Goal: Task Accomplishment & Management: Use online tool/utility

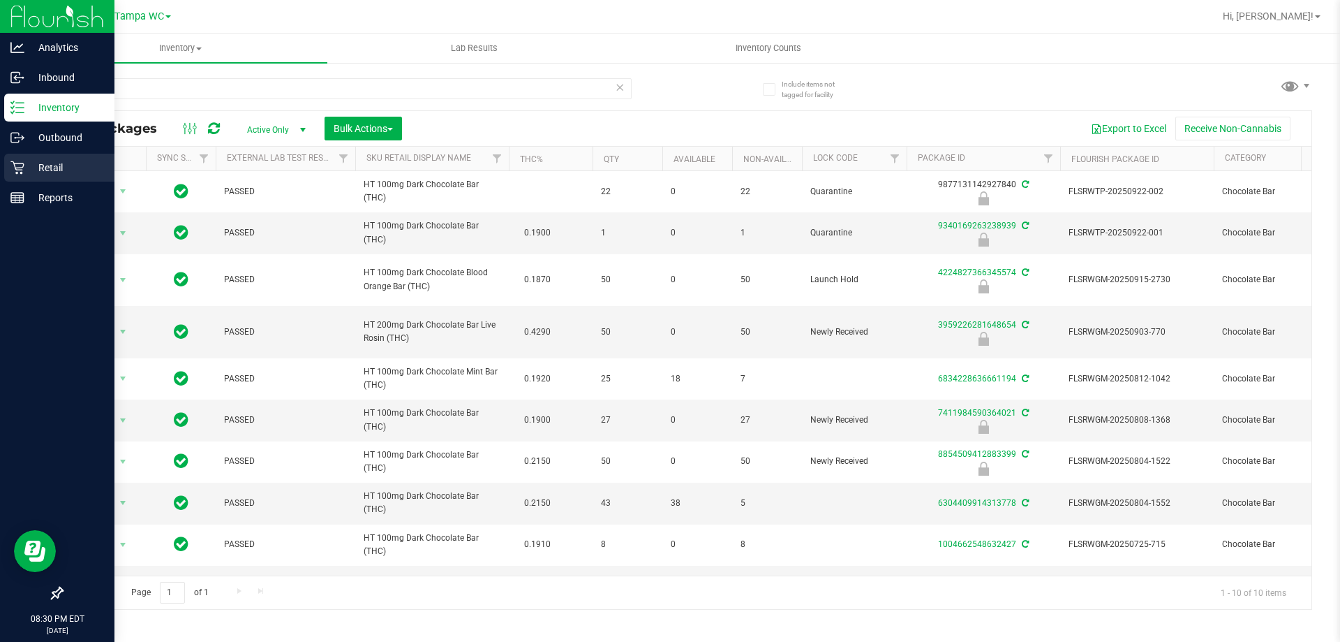
click at [48, 172] on p "Retail" at bounding box center [66, 167] width 84 height 17
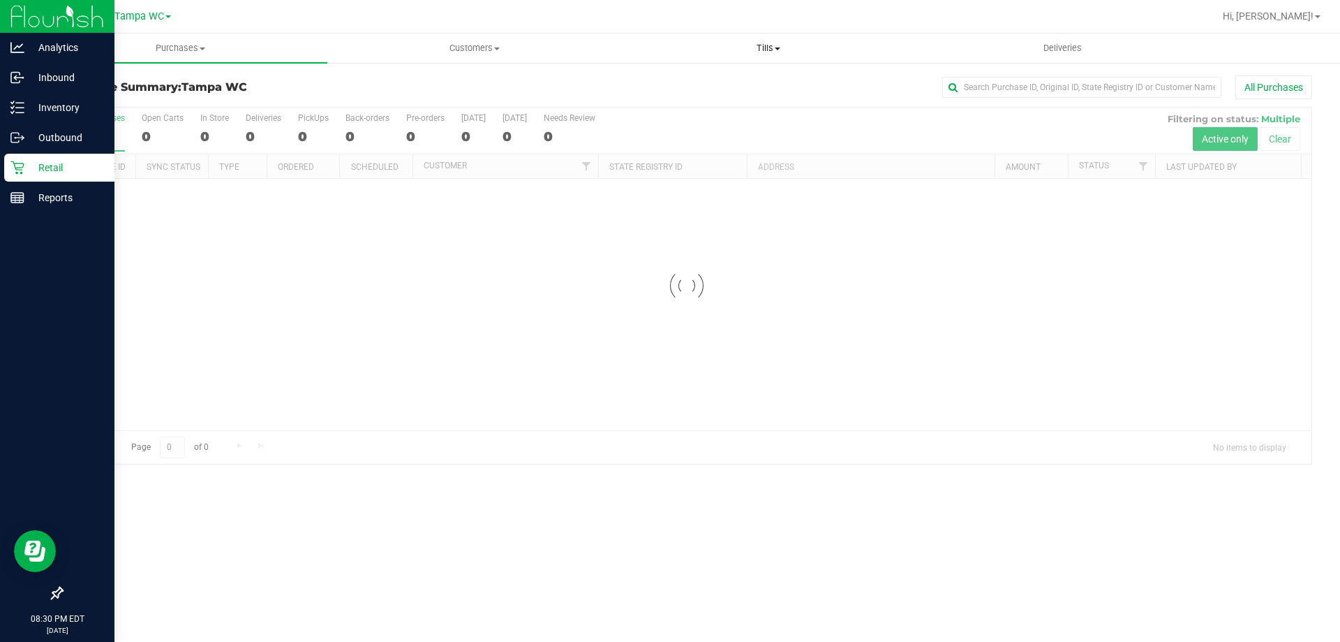
click at [763, 47] on span "Tills" at bounding box center [768, 48] width 293 height 13
click at [709, 79] on span "Manage tills" at bounding box center [668, 84] width 94 height 12
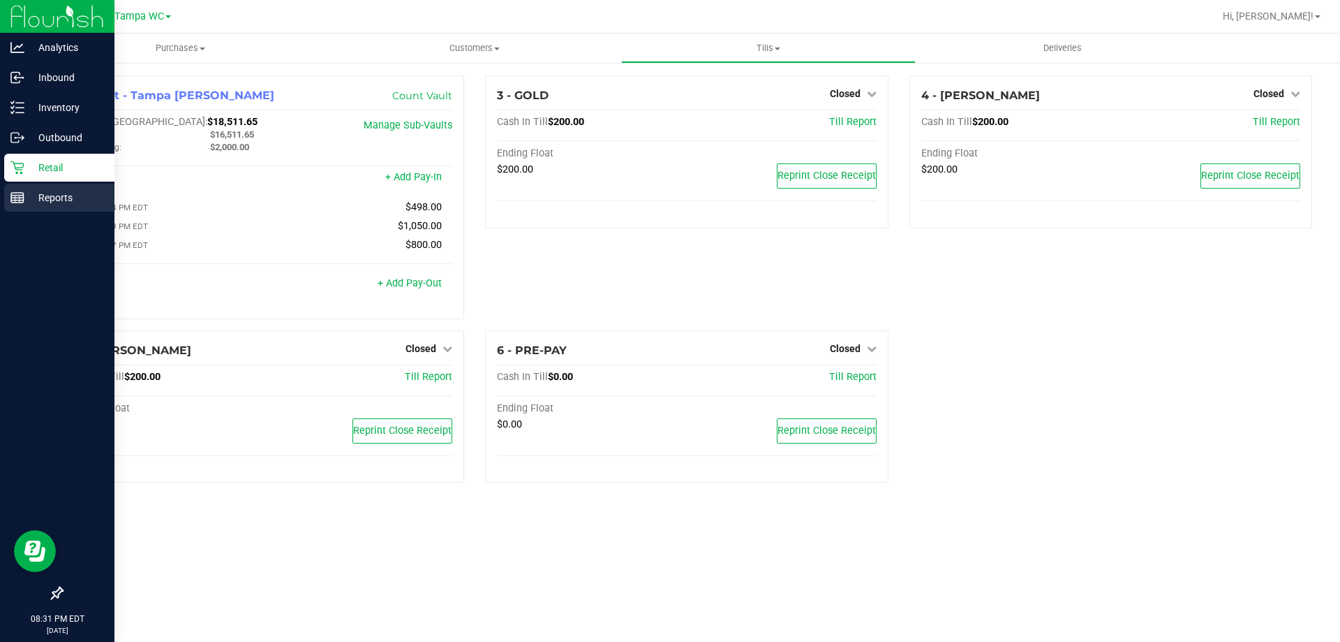
click at [19, 199] on icon at bounding box center [17, 198] width 14 height 14
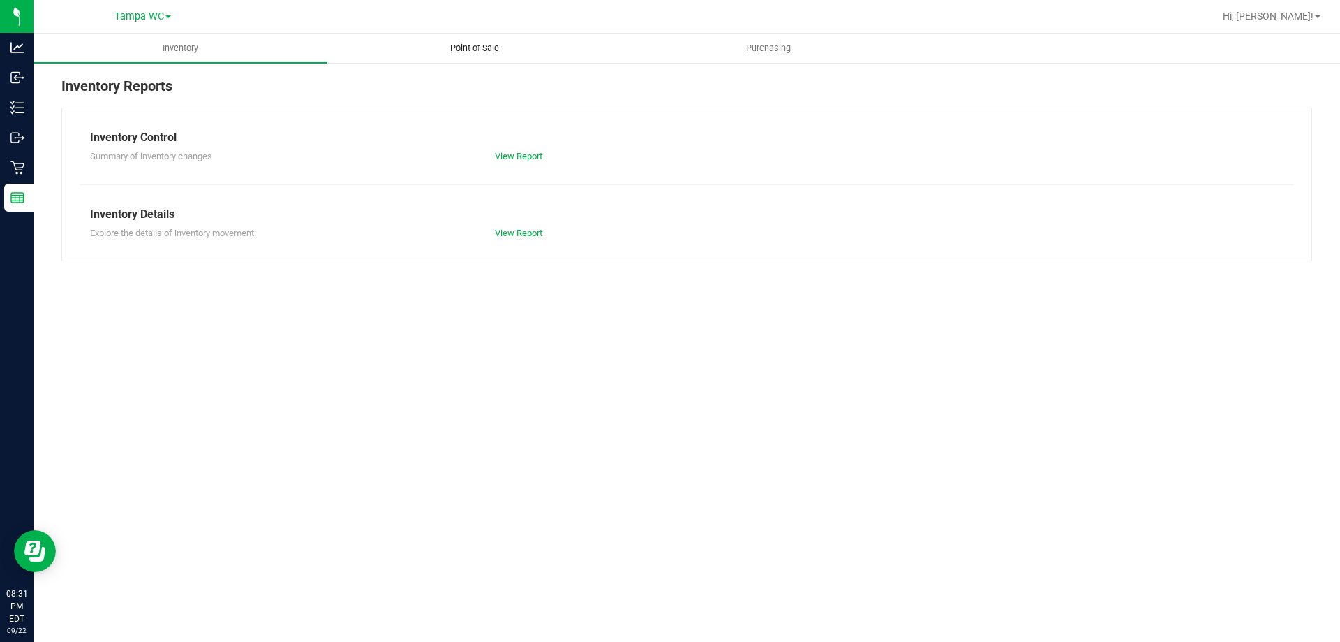
click at [466, 45] on span "Point of Sale" at bounding box center [474, 48] width 87 height 13
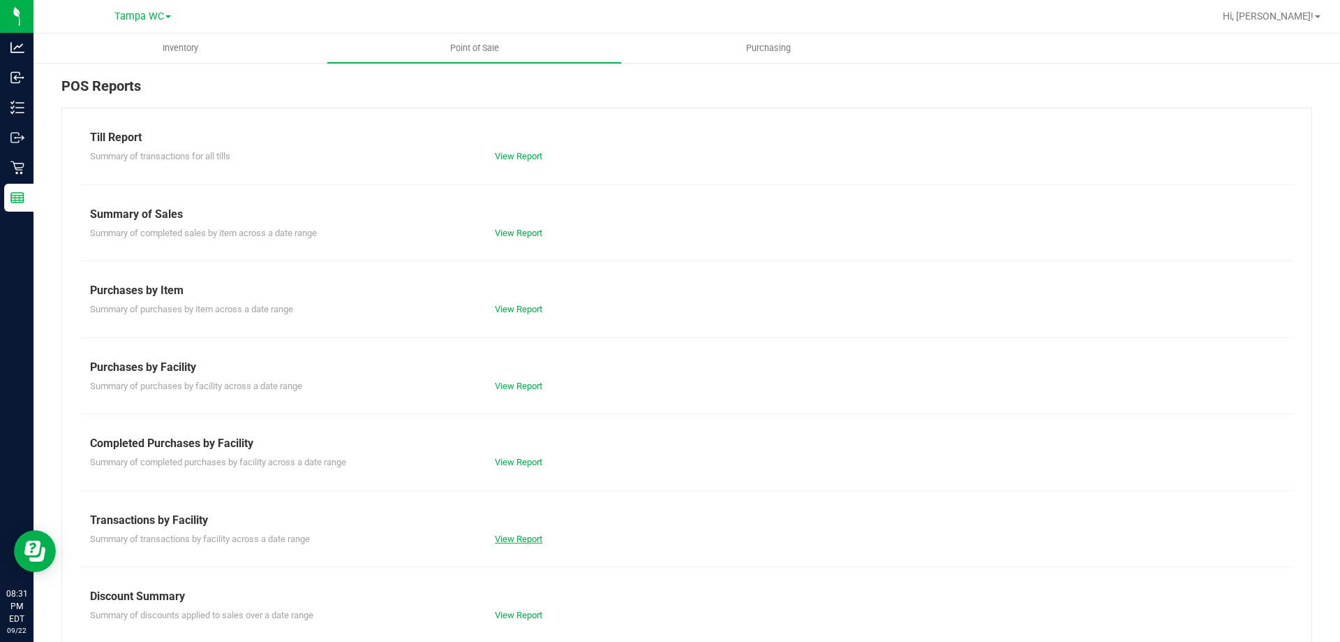
click at [516, 535] on link "View Report" at bounding box center [518, 538] width 47 height 10
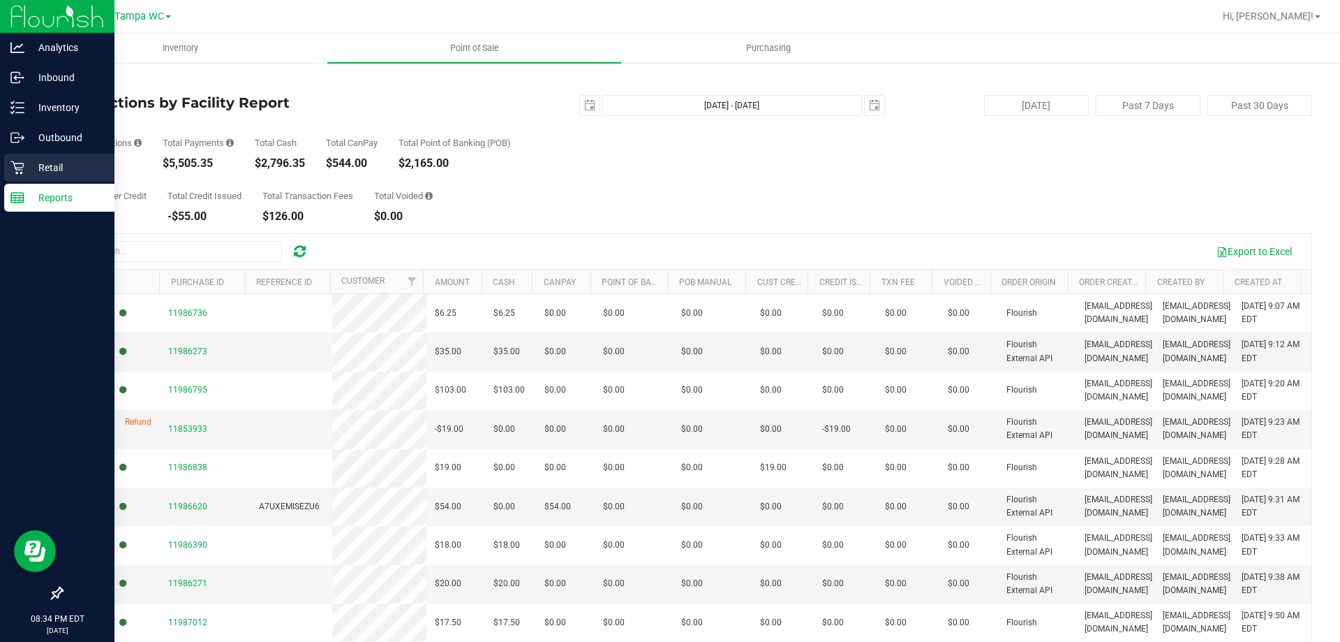
click at [22, 174] on icon at bounding box center [17, 168] width 14 height 14
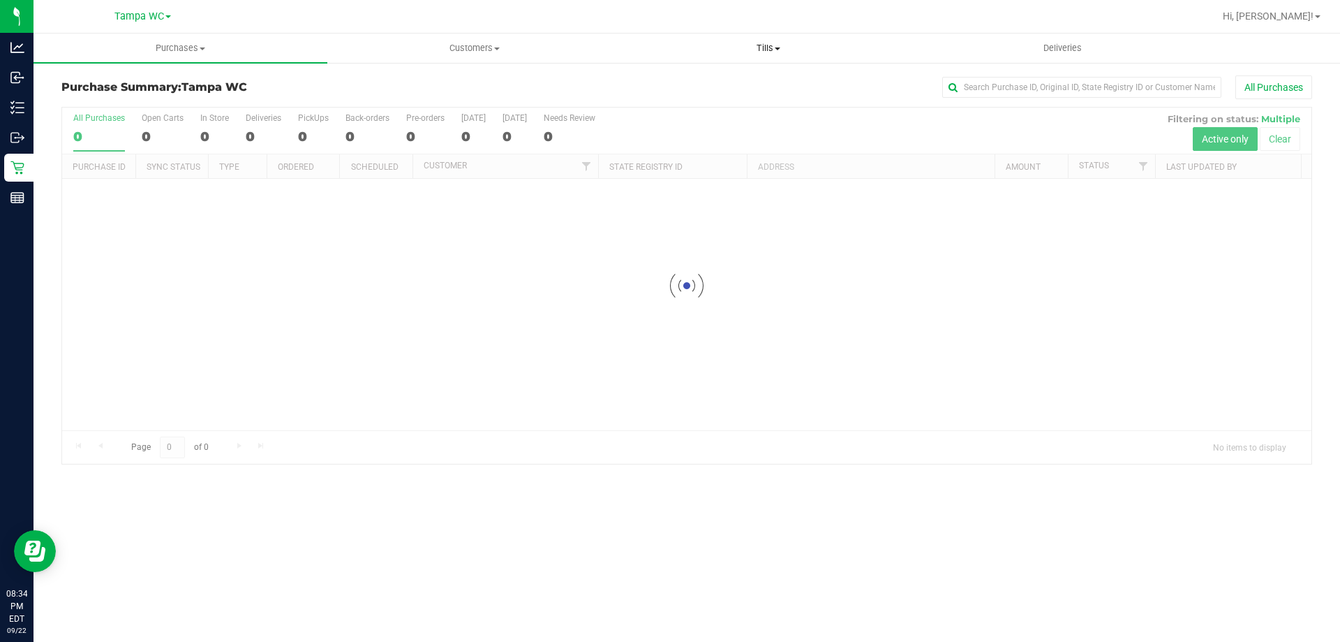
click at [776, 43] on span "Tills" at bounding box center [768, 48] width 293 height 13
click at [707, 101] on span "Reconcile e-payments" at bounding box center [690, 101] width 139 height 12
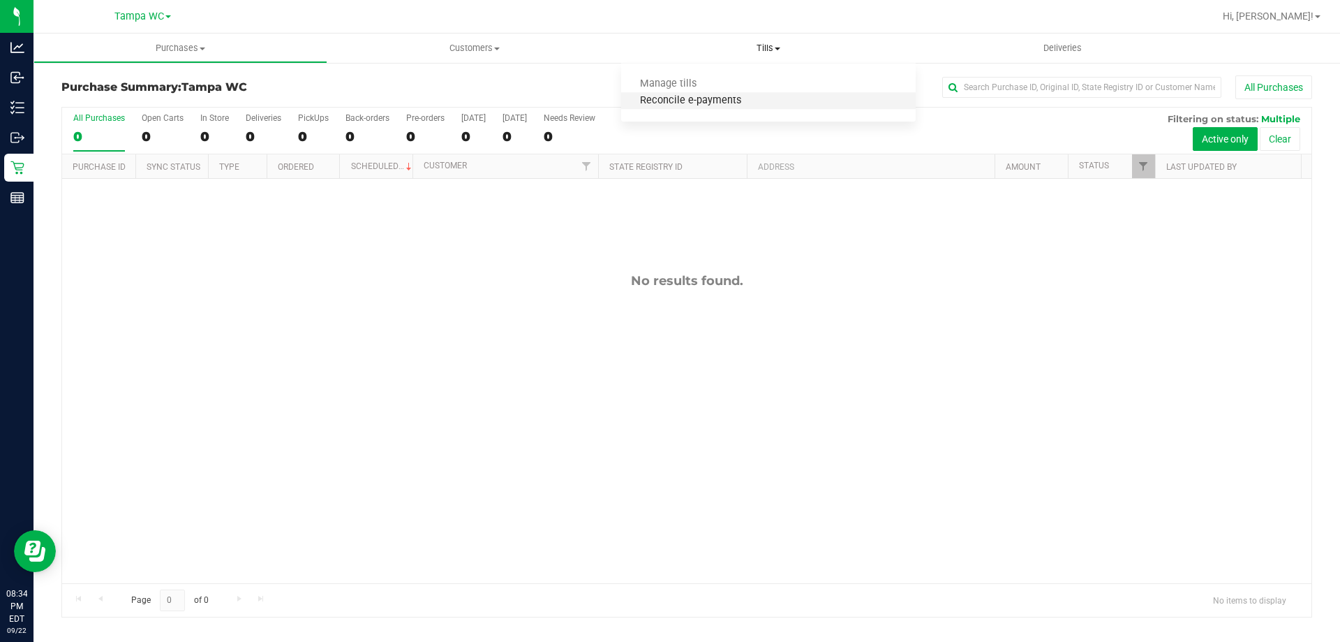
click at [693, 101] on span "Reconcile e-payments" at bounding box center [690, 101] width 139 height 12
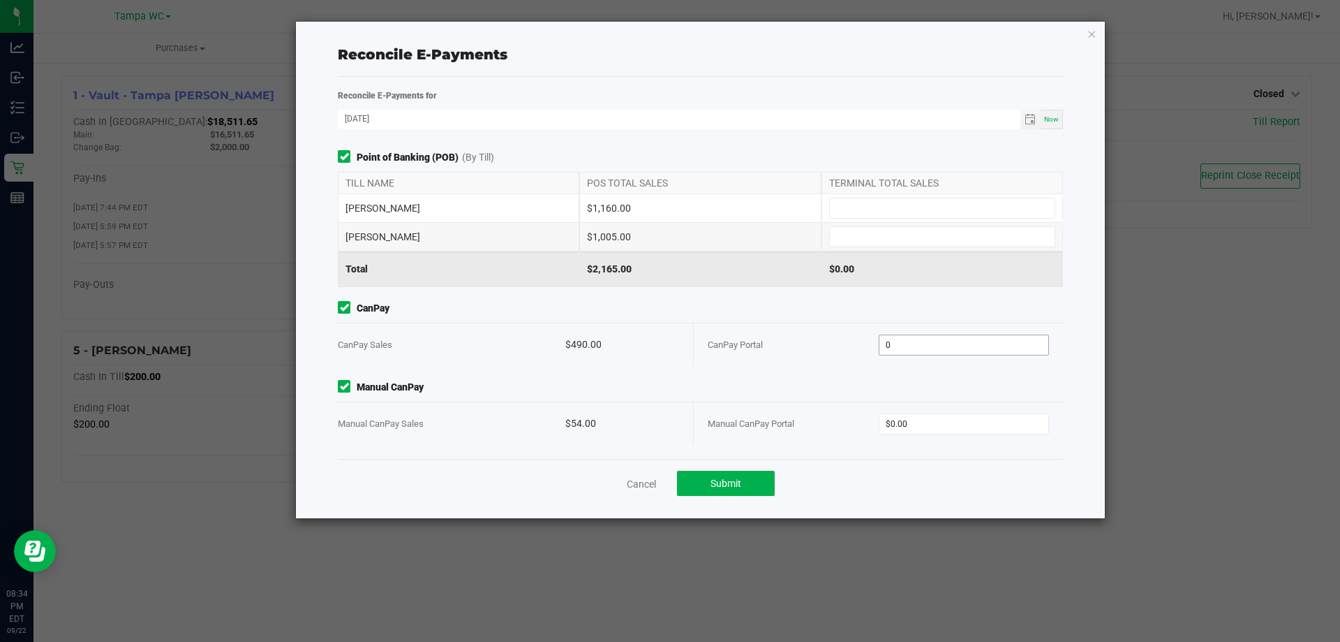
click at [931, 345] on input "0" at bounding box center [965, 345] width 170 height 20
type input "$490.00"
click at [957, 429] on input "0" at bounding box center [965, 424] width 170 height 20
type input "$54.00"
click at [905, 230] on input at bounding box center [942, 237] width 225 height 20
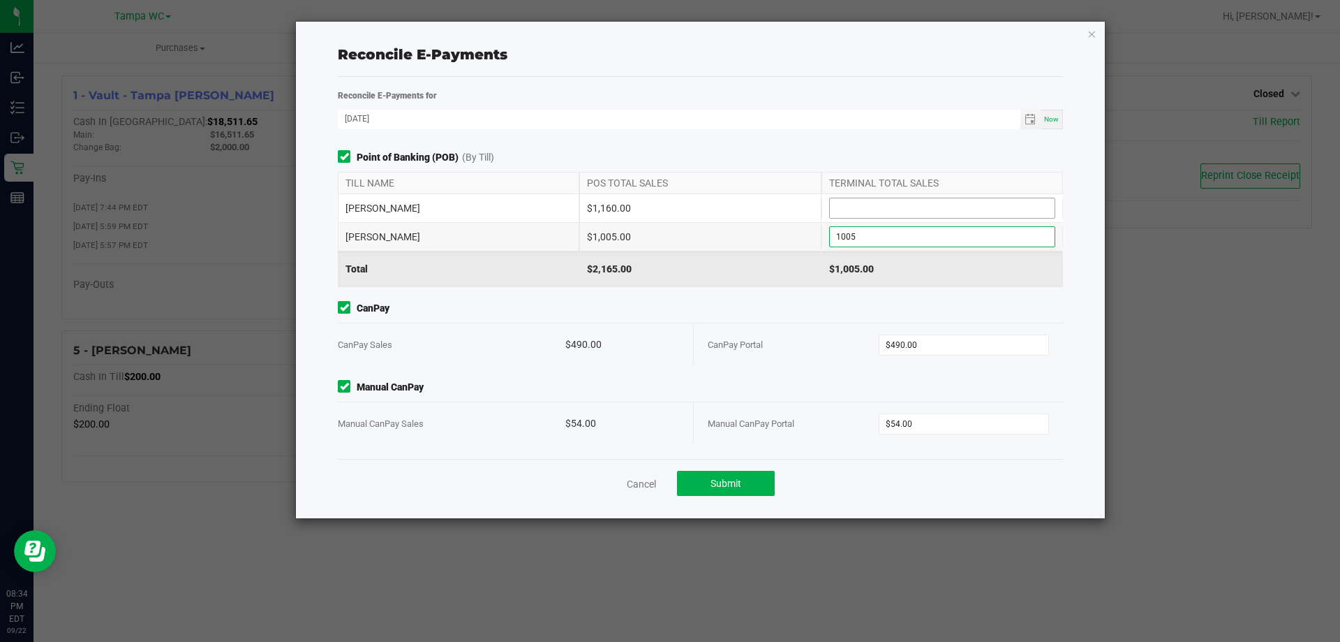
type input "$1,005.00"
click at [843, 208] on input at bounding box center [942, 208] width 225 height 20
type input "$1,160.00"
click at [725, 481] on span "Submit" at bounding box center [726, 483] width 31 height 11
